Goal: Transaction & Acquisition: Purchase product/service

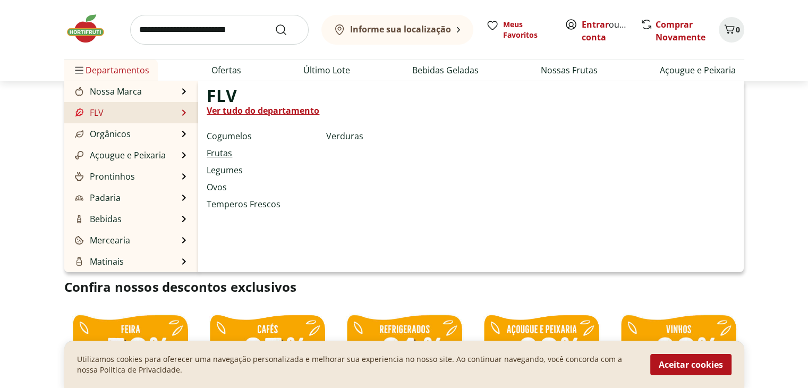
click at [220, 155] on link "Frutas" at bounding box center [220, 153] width 26 height 13
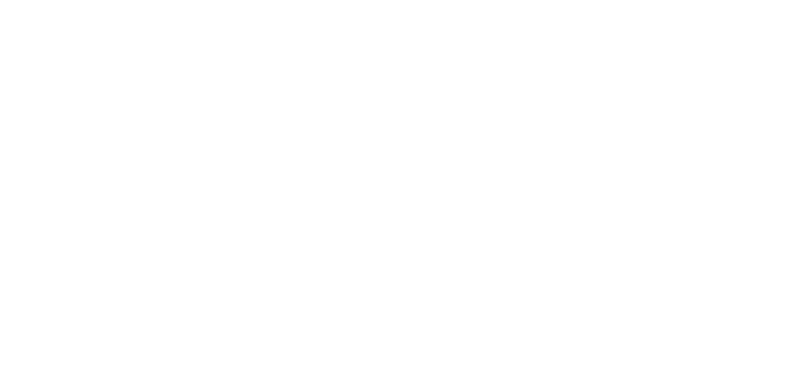
select select "**********"
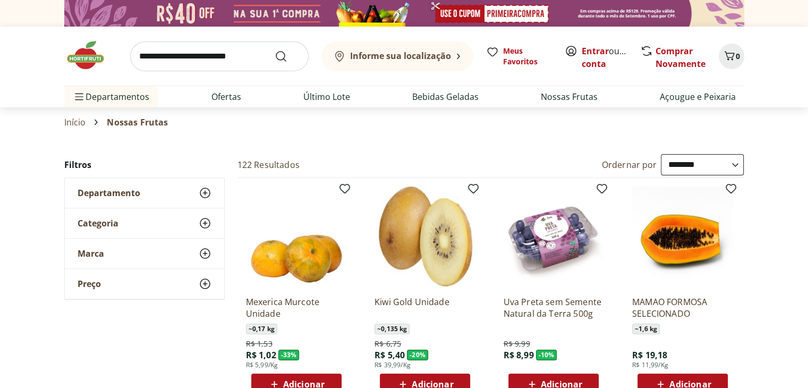
click at [204, 190] on icon at bounding box center [205, 192] width 13 height 13
click at [182, 259] on div "Categoria" at bounding box center [144, 255] width 159 height 30
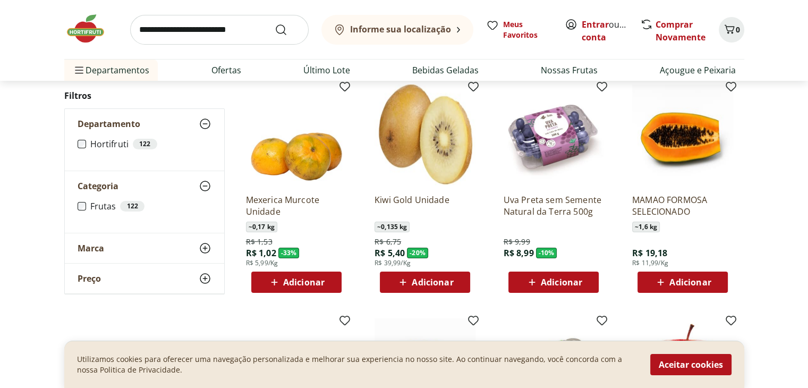
scroll to position [106, 0]
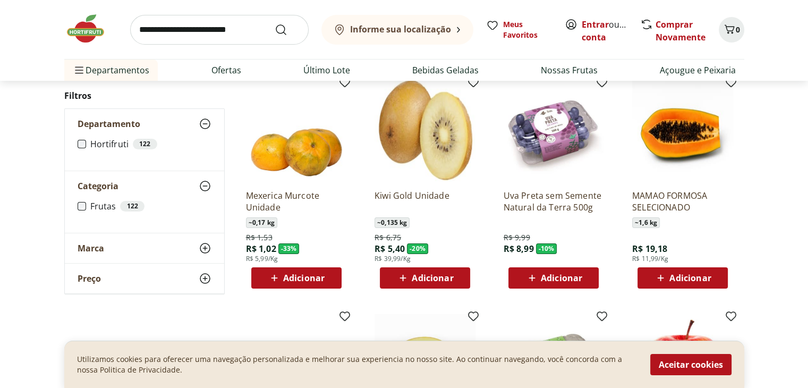
click at [681, 364] on button "Aceitar cookies" at bounding box center [690, 364] width 81 height 21
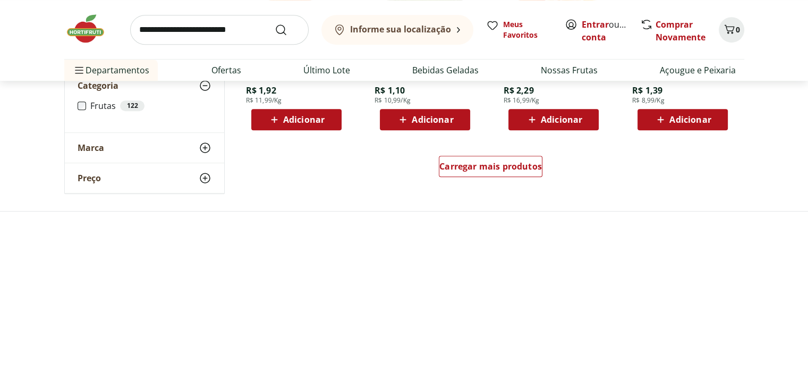
scroll to position [744, 0]
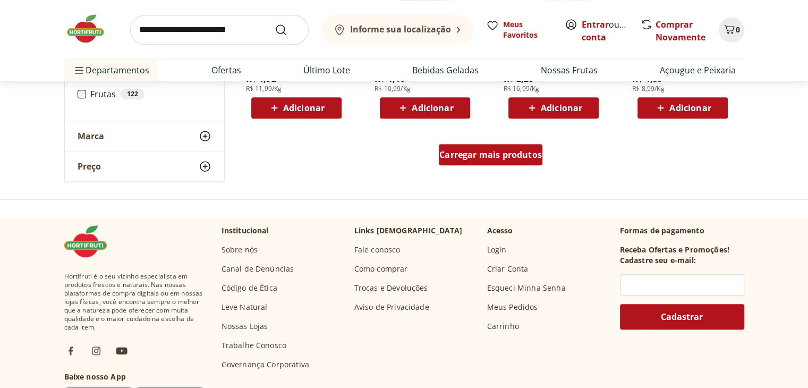
click at [486, 150] on span "Carregar mais produtos" at bounding box center [490, 154] width 103 height 9
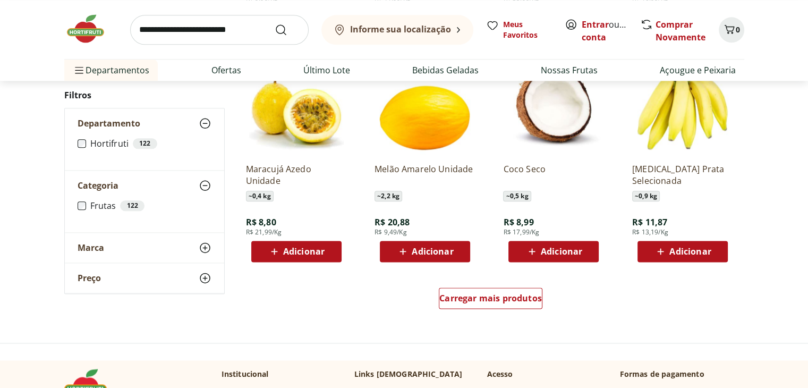
scroll to position [1328, 0]
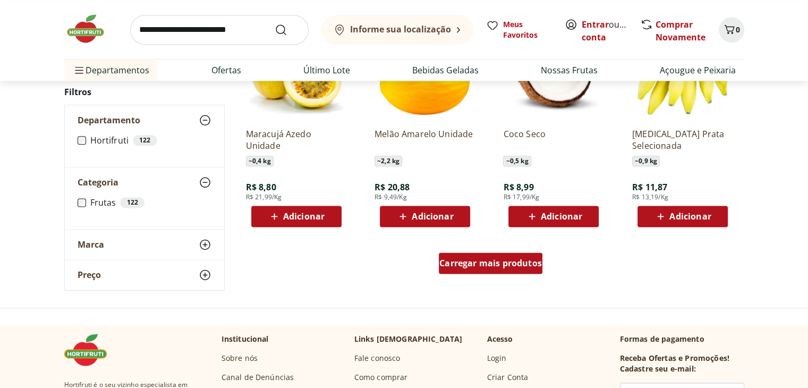
click at [495, 270] on div "Carregar mais produtos" at bounding box center [491, 262] width 104 height 21
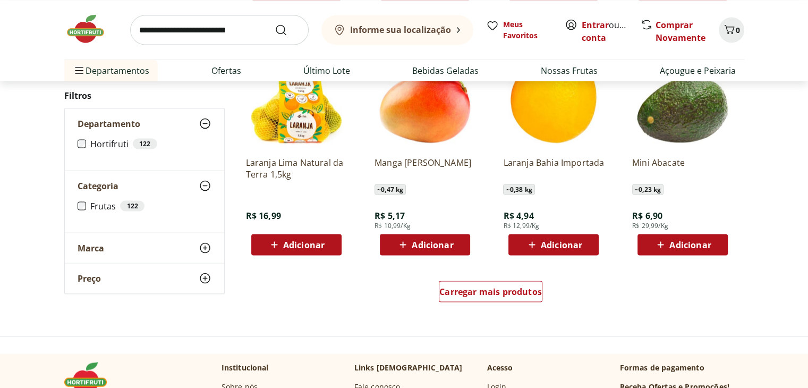
scroll to position [2019, 0]
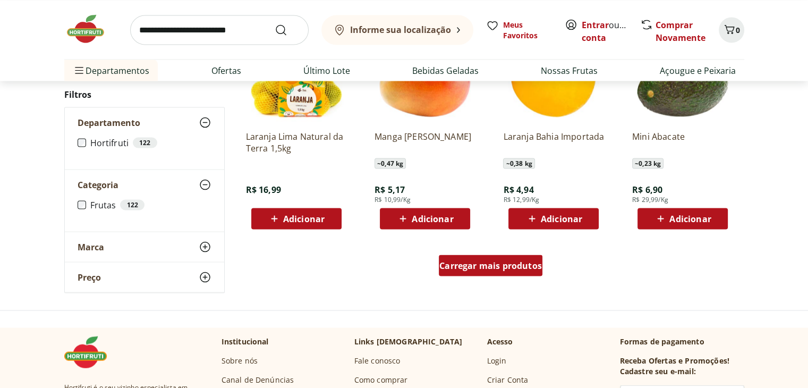
click at [524, 268] on span "Carregar mais produtos" at bounding box center [490, 265] width 103 height 9
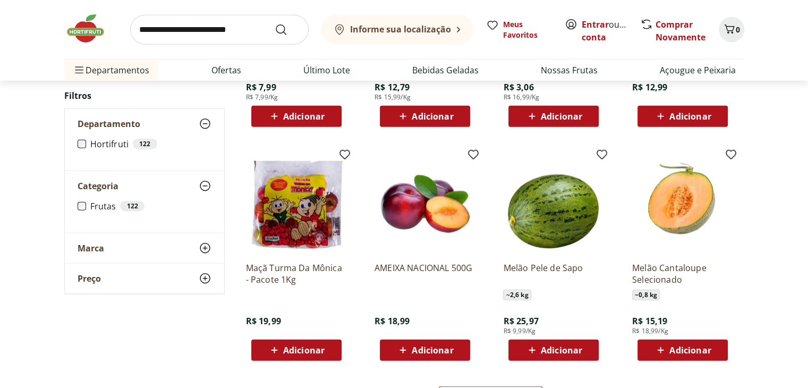
scroll to position [2604, 0]
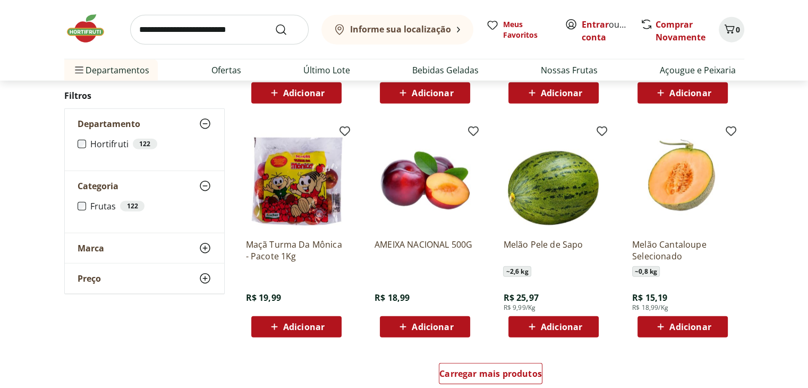
click at [423, 209] on img at bounding box center [425, 179] width 101 height 101
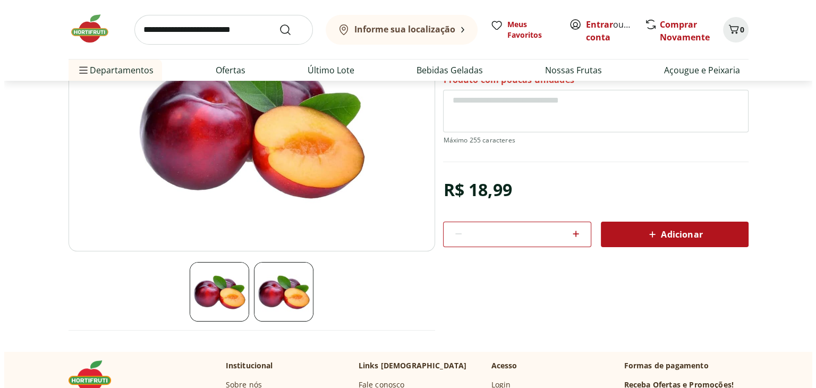
scroll to position [36, 0]
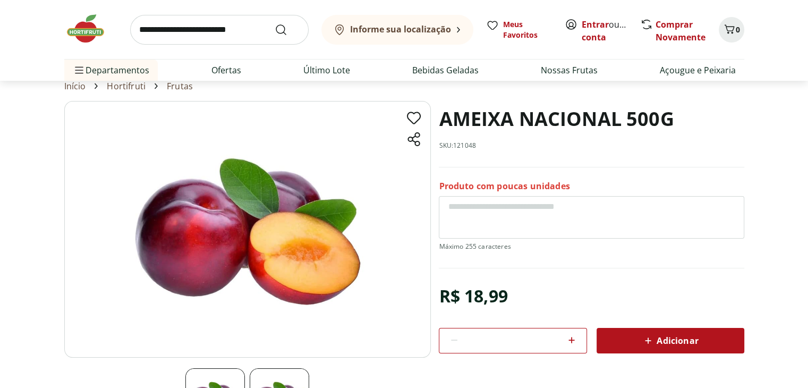
click at [644, 342] on icon at bounding box center [648, 340] width 13 height 13
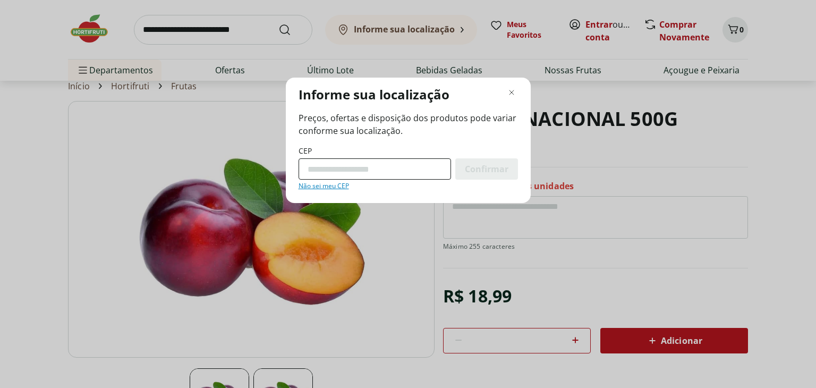
click at [376, 168] on input "CEP" at bounding box center [375, 168] width 152 height 21
type input "*********"
click at [455, 158] on button "Confirmar" at bounding box center [486, 168] width 63 height 21
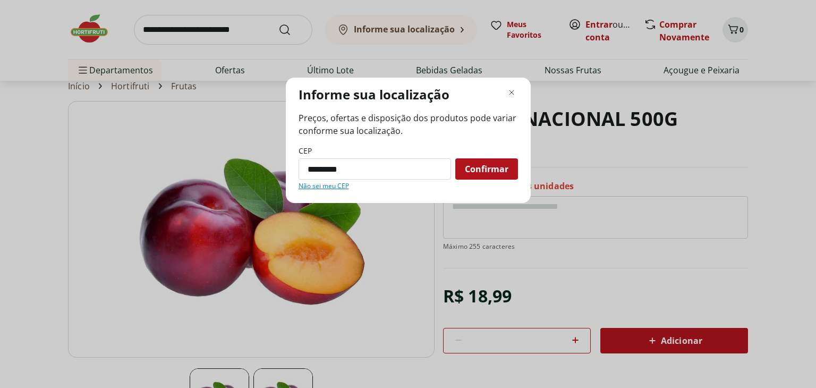
click at [487, 173] on span "Confirmar" at bounding box center [487, 169] width 44 height 9
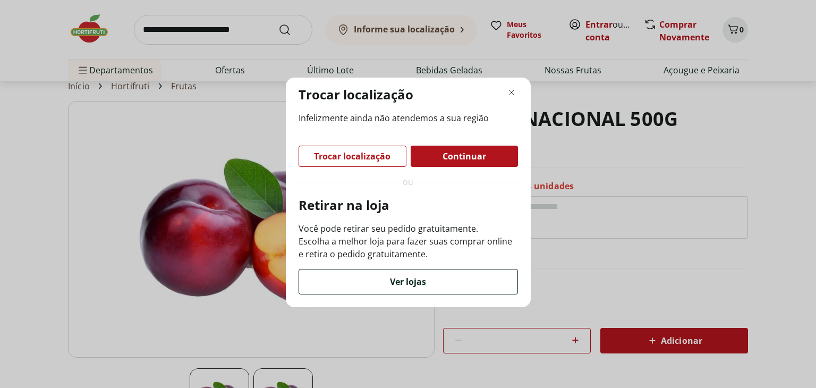
click at [397, 285] on span "Ver lojas" at bounding box center [408, 281] width 36 height 9
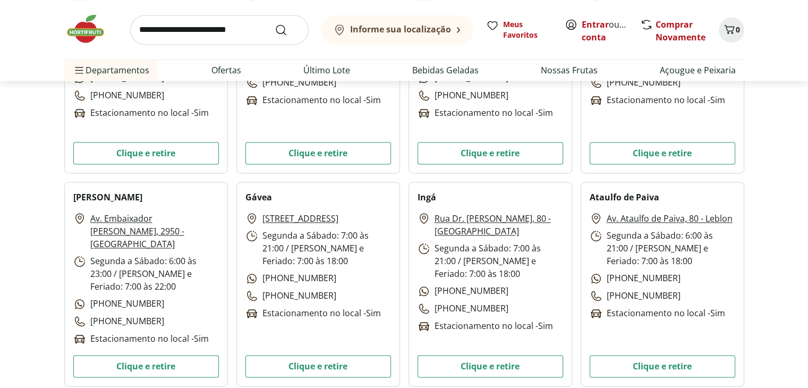
scroll to position [1647, 0]
